Goal: Task Accomplishment & Management: Complete application form

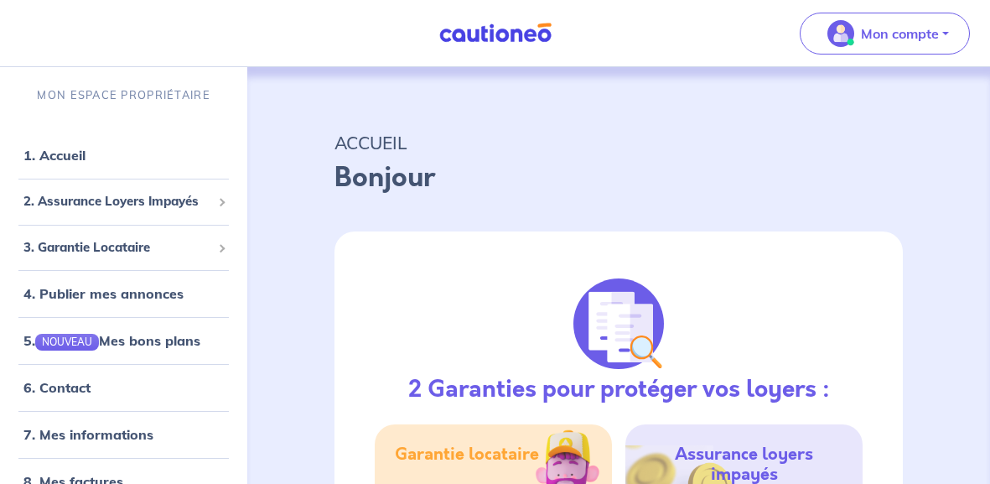
select select "FR"
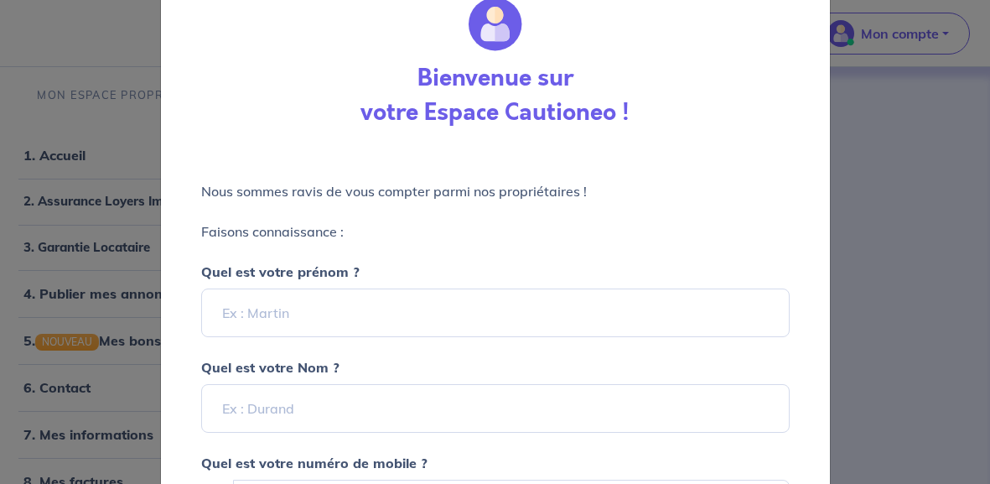
scroll to position [59, 0]
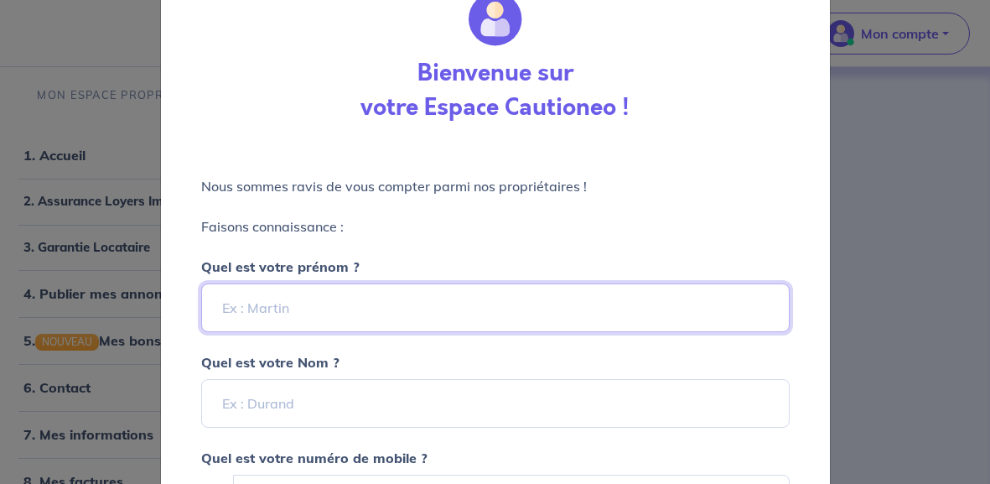
click at [314, 289] on input "Quel est votre prénom ?" at bounding box center [495, 307] width 588 height 49
type input "[PERSON_NAME]"
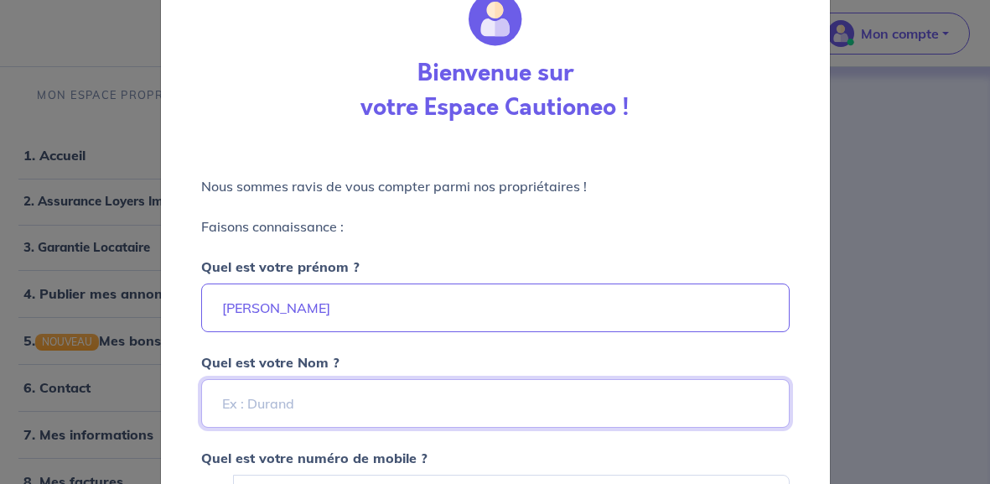
click at [294, 394] on input "Quel est votre Nom ?" at bounding box center [495, 403] width 588 height 49
type input "Guillemot"
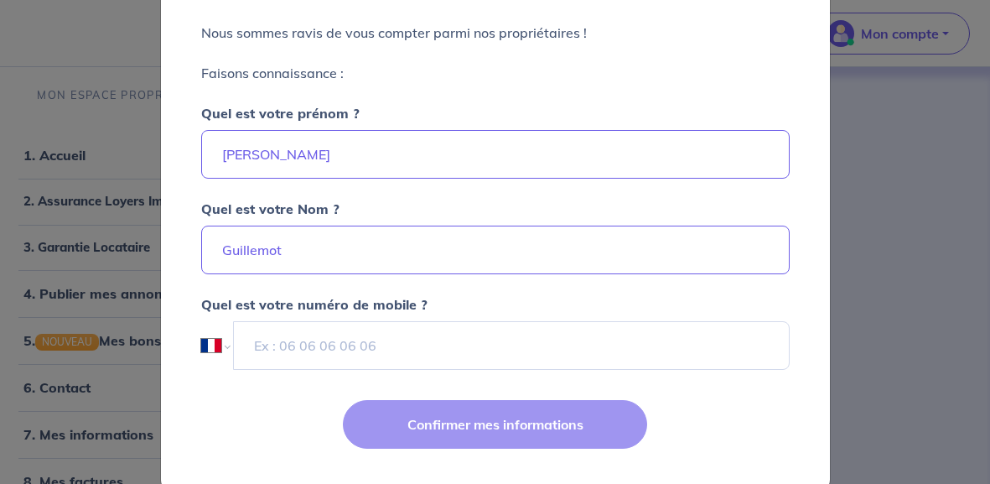
scroll to position [226, 0]
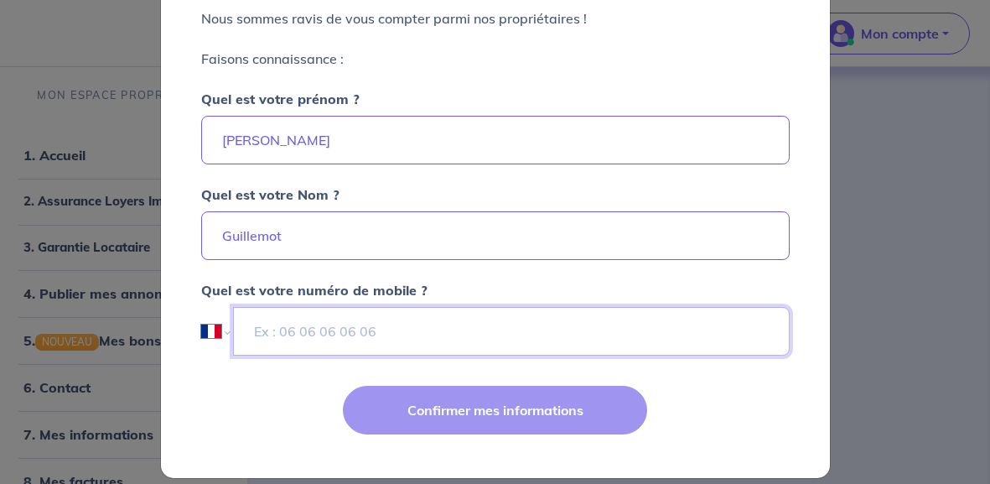
click at [284, 327] on input "tel" at bounding box center [511, 331] width 556 height 49
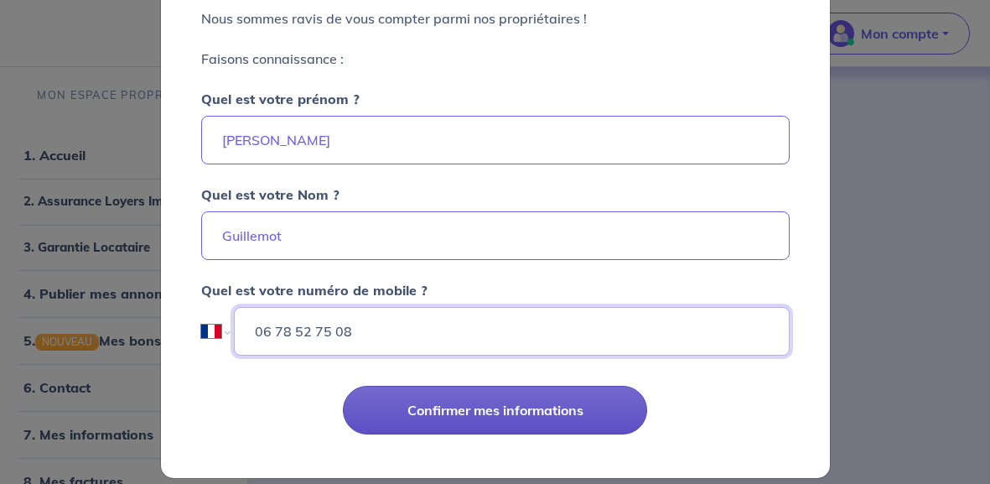
type input "06 78 52 75 08"
click at [382, 393] on button "Confirmer mes informations" at bounding box center [495, 409] width 304 height 49
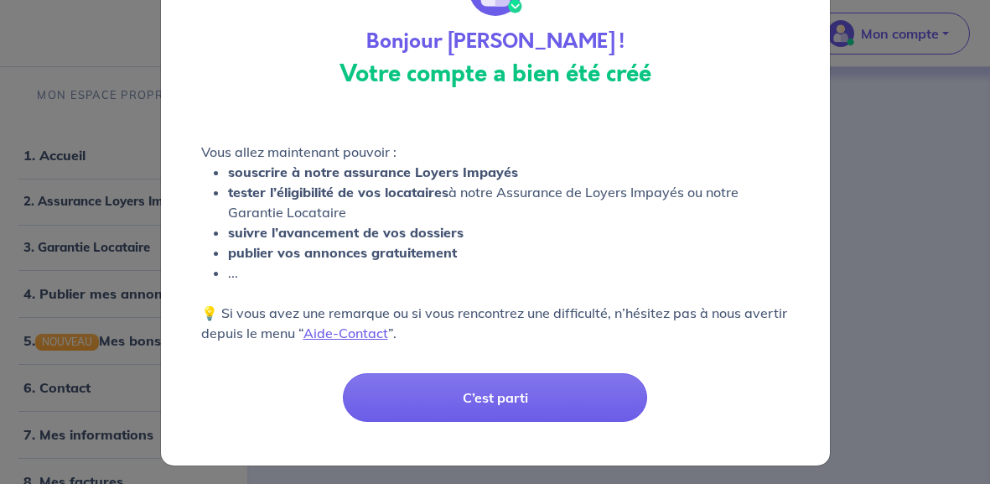
scroll to position [92, 0]
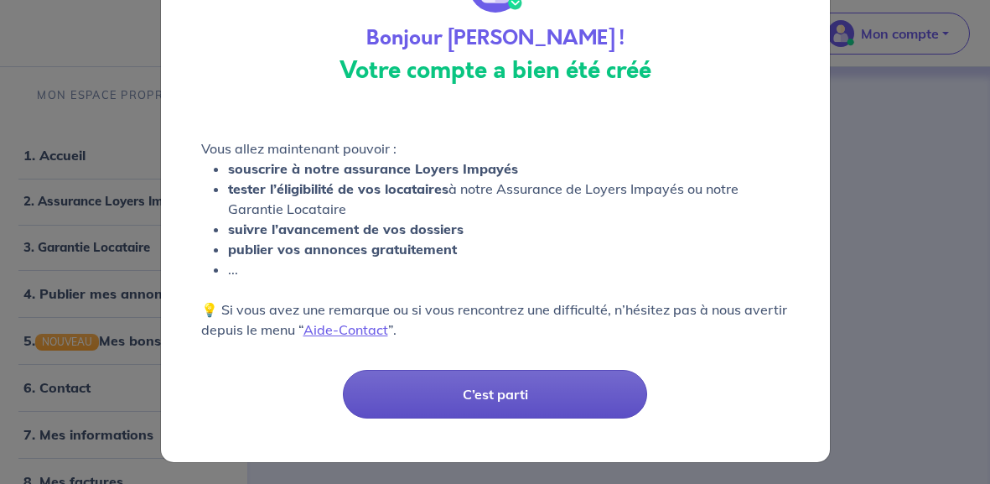
click at [429, 383] on button "C’est parti" at bounding box center [495, 394] width 304 height 49
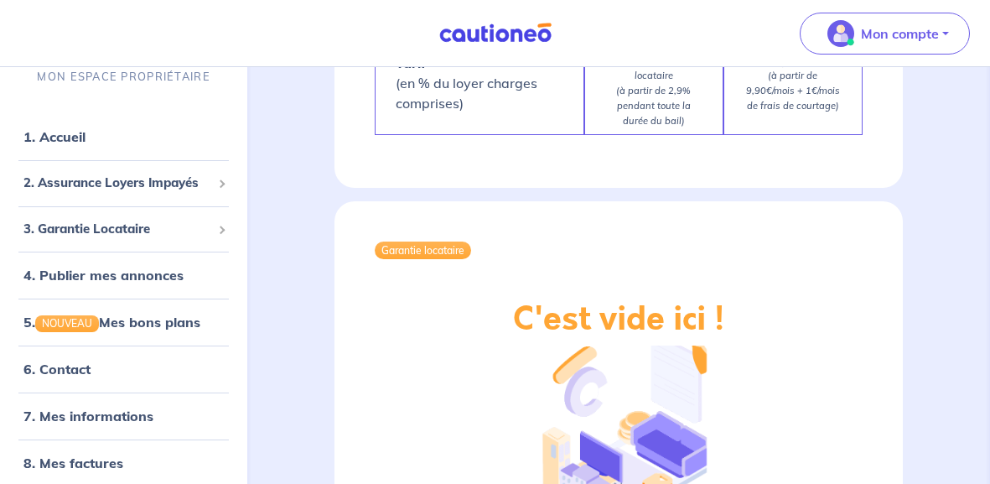
scroll to position [1480, 0]
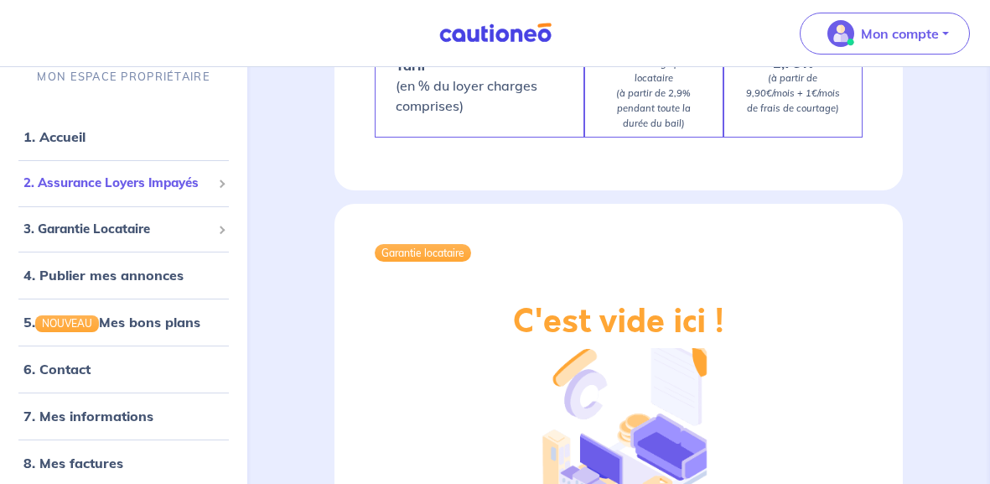
click at [224, 184] on div "2. Assurance Loyers Impayés" at bounding box center [124, 183] width 234 height 33
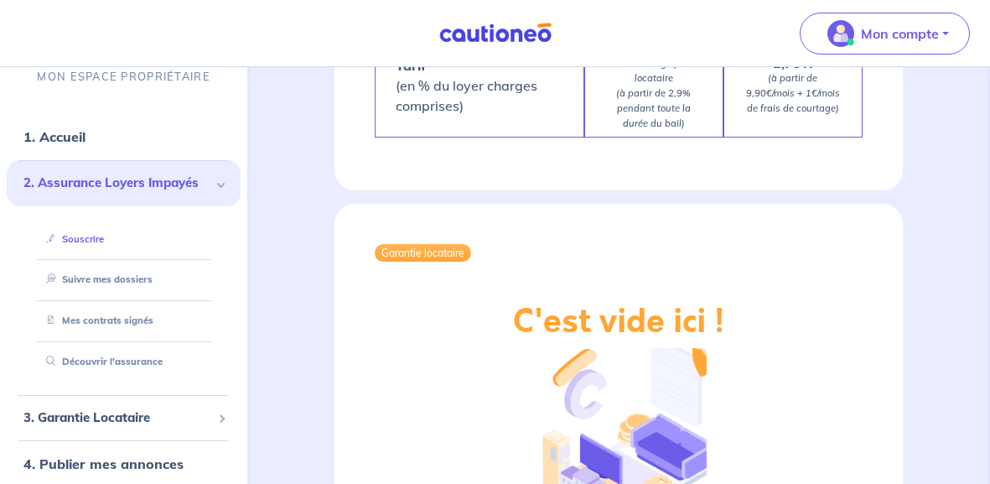
scroll to position [140, 0]
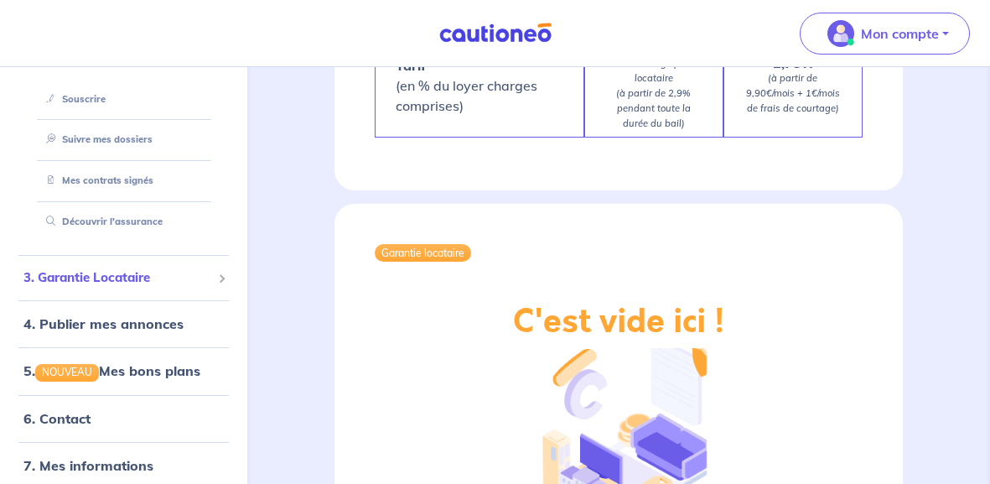
click at [204, 271] on span "3. Garantie Locataire" at bounding box center [117, 277] width 188 height 19
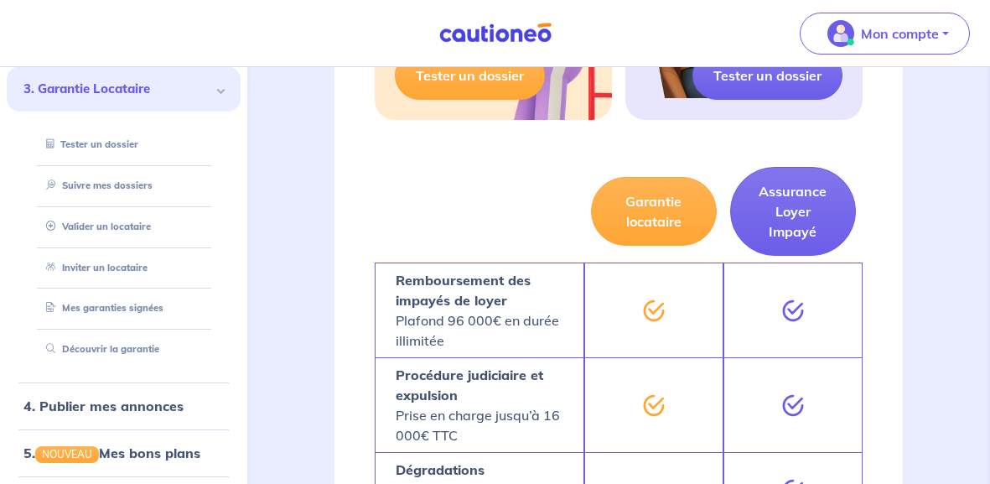
scroll to position [0, 0]
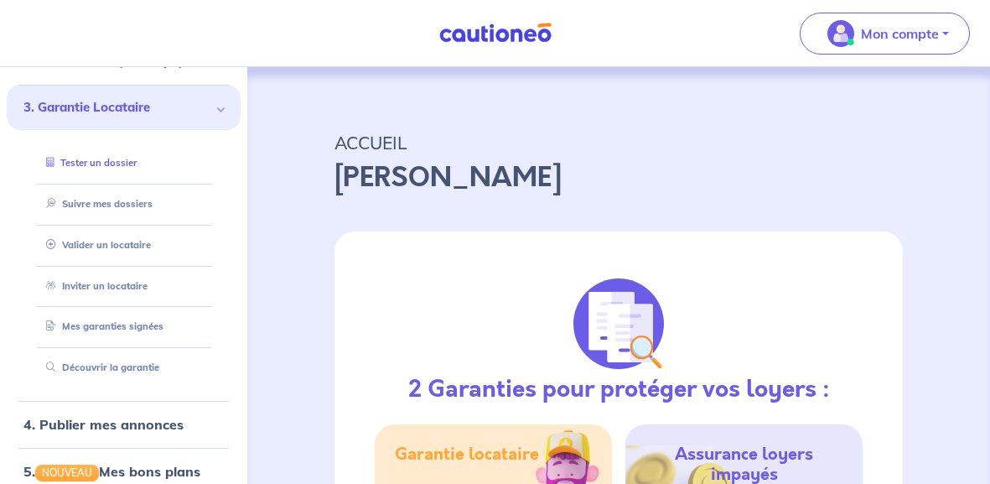
click at [103, 163] on link "Tester un dossier" at bounding box center [87, 163] width 97 height 12
